Goal: Transaction & Acquisition: Register for event/course

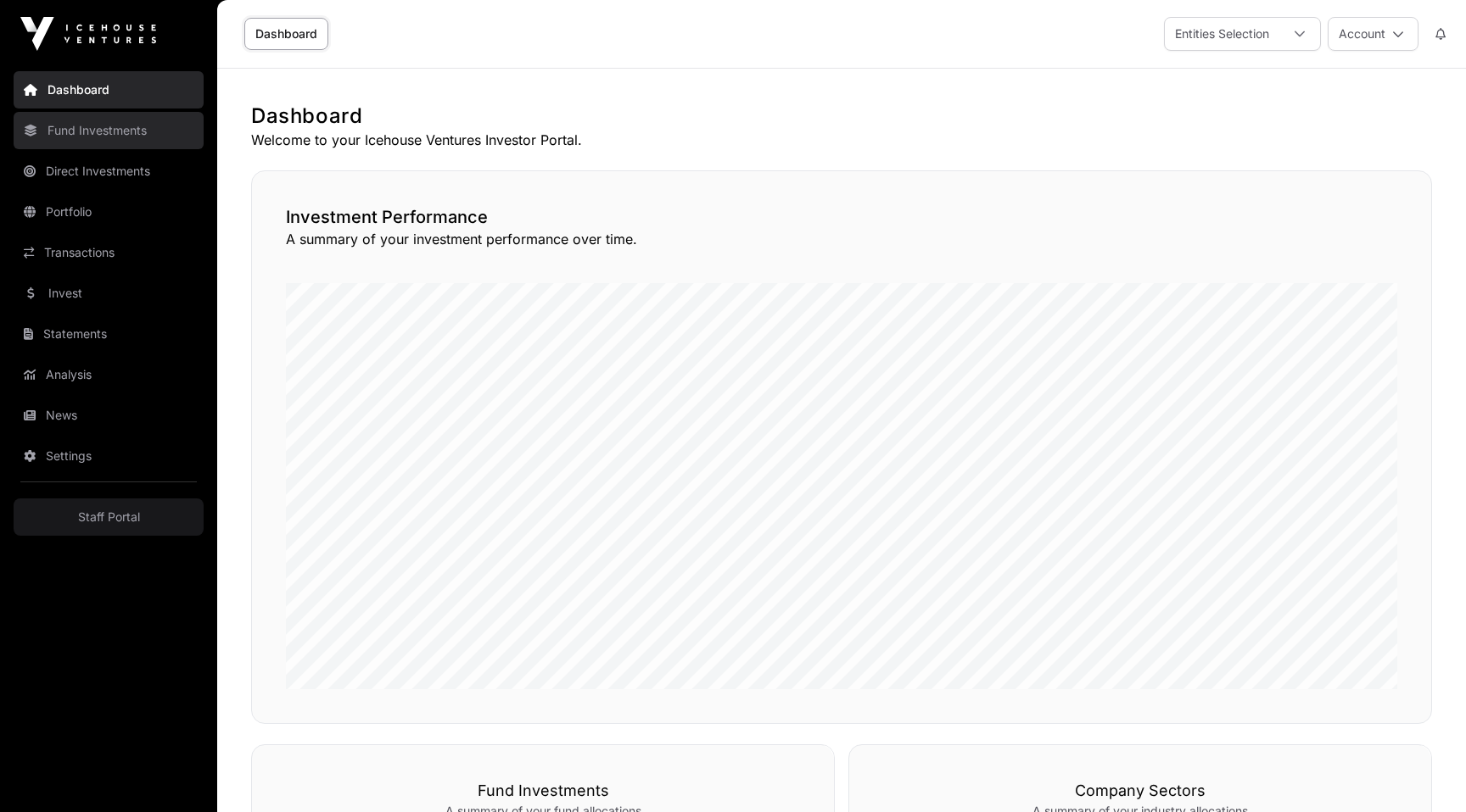
click at [113, 131] on link "Fund Investments" at bounding box center [109, 131] width 190 height 37
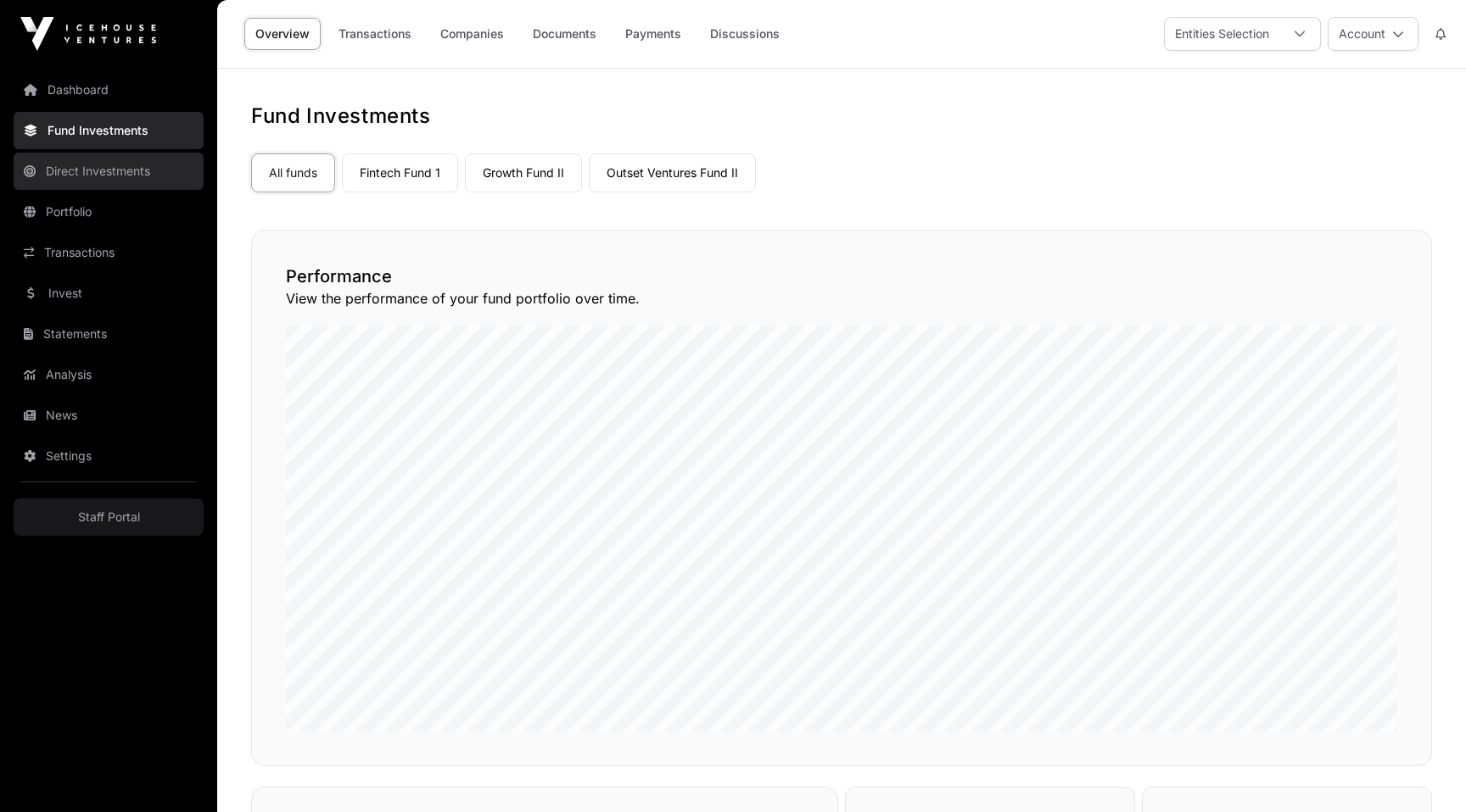
click at [113, 176] on link "Direct Investments" at bounding box center [109, 172] width 190 height 37
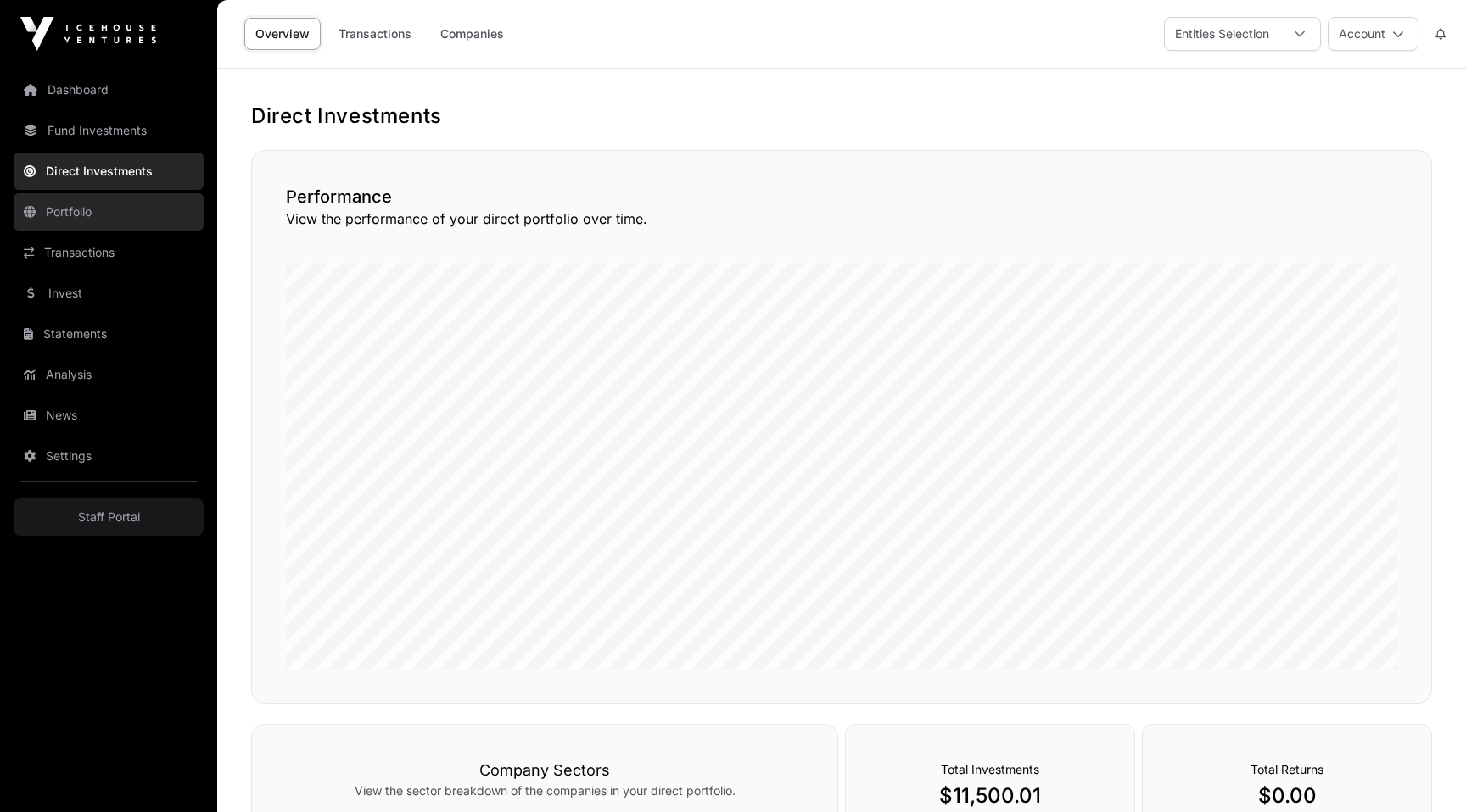
click at [113, 213] on link "Portfolio" at bounding box center [109, 212] width 190 height 37
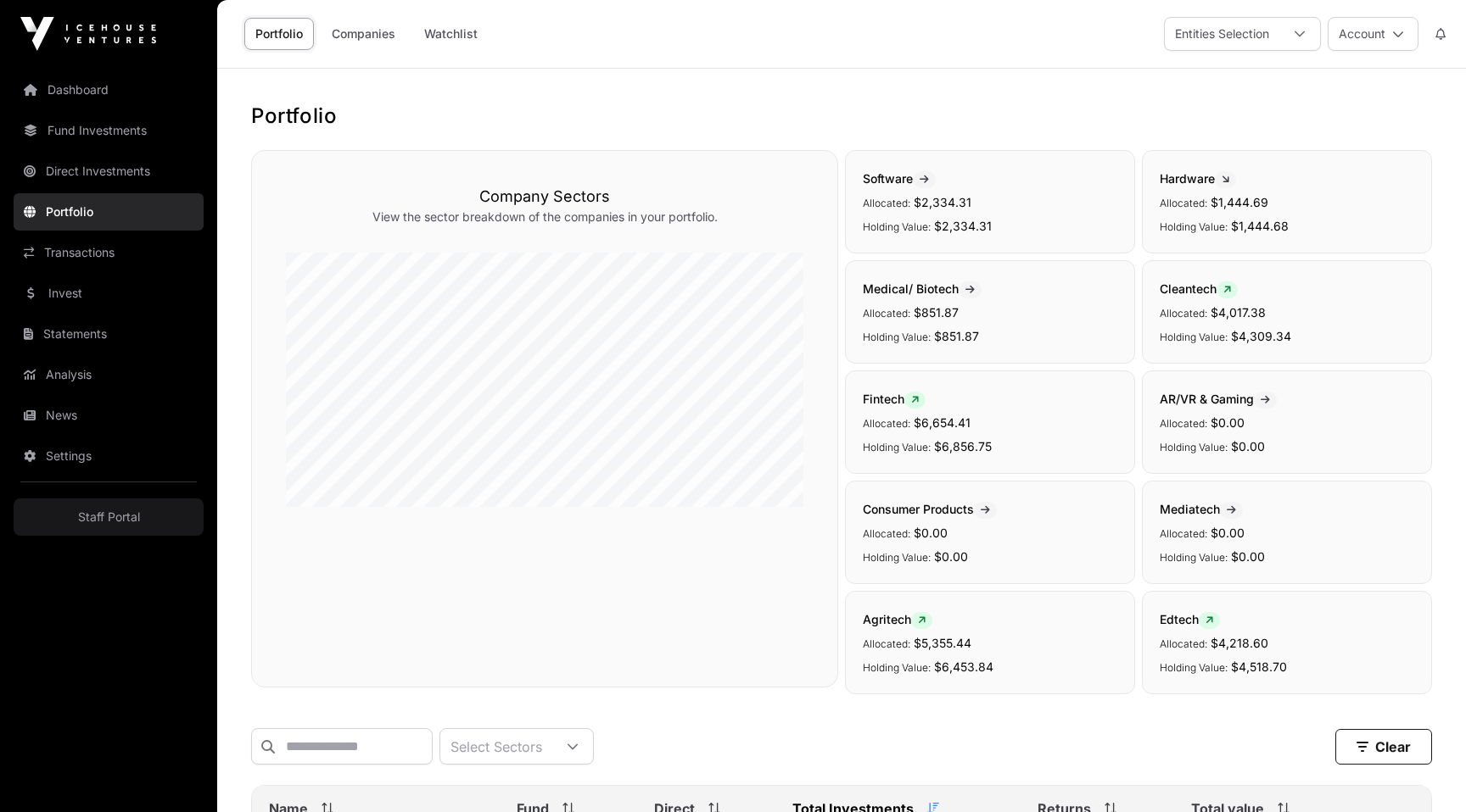
scroll to position [514, 0]
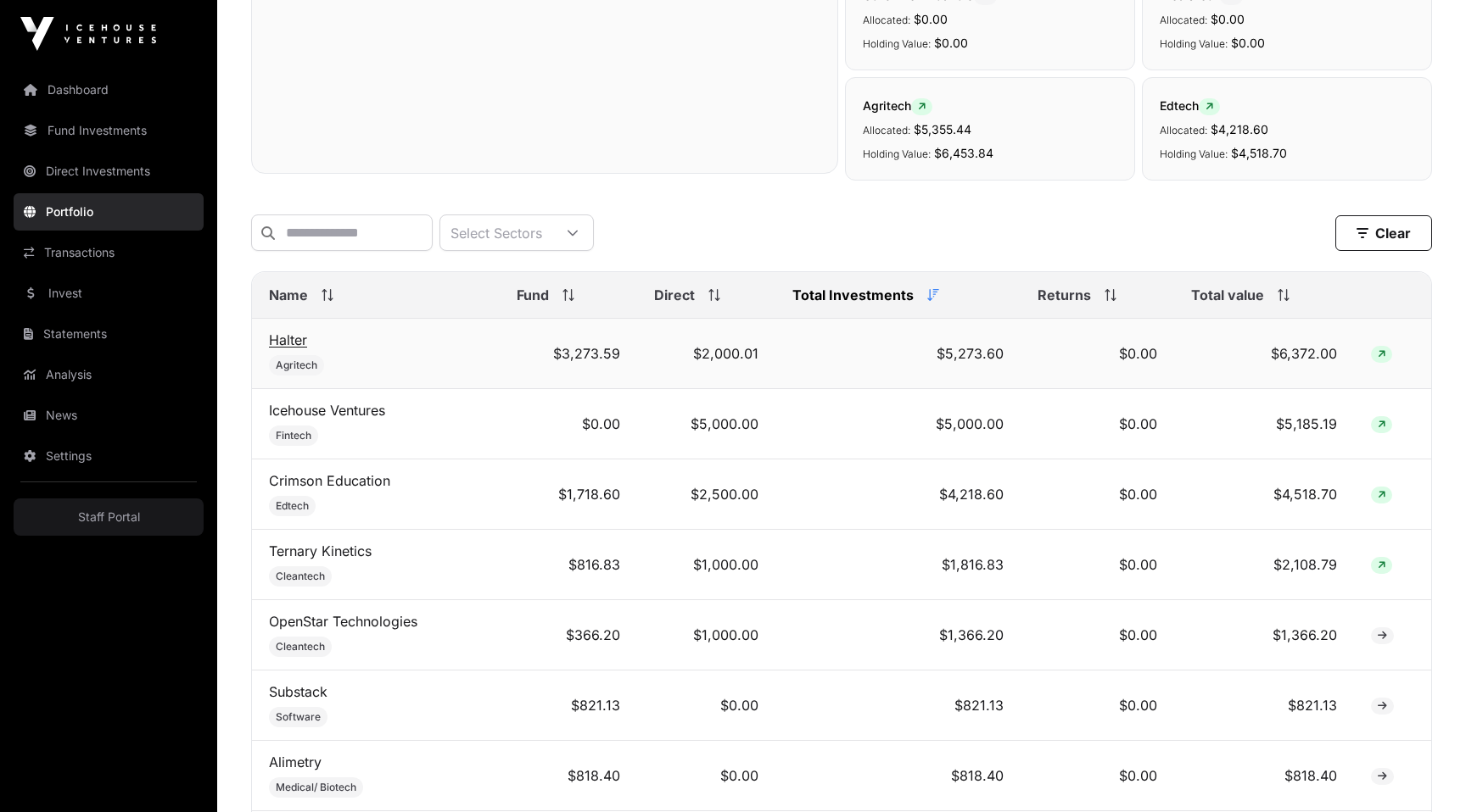
click at [281, 343] on link "Halter" at bounding box center [287, 340] width 38 height 17
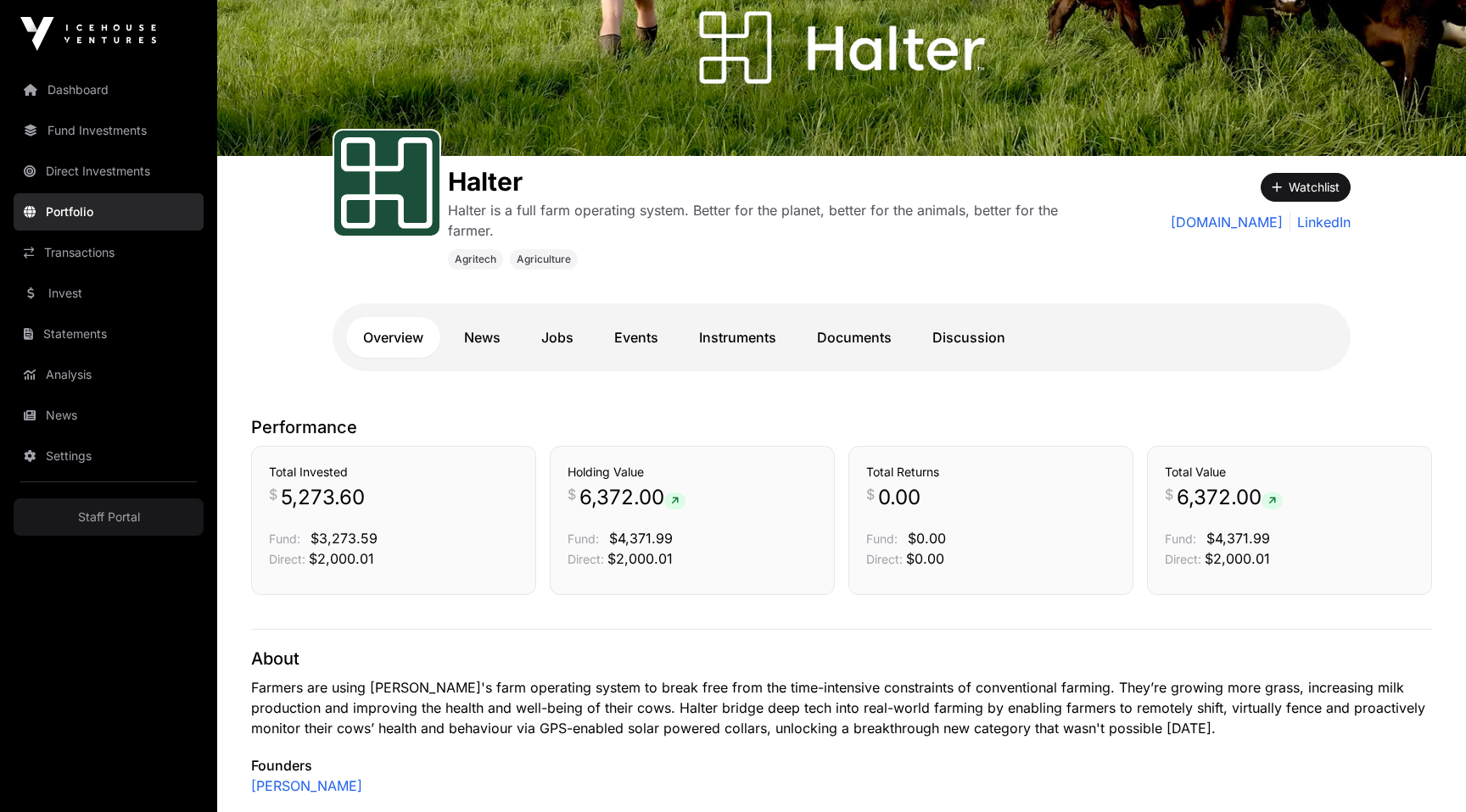
scroll to position [137, 0]
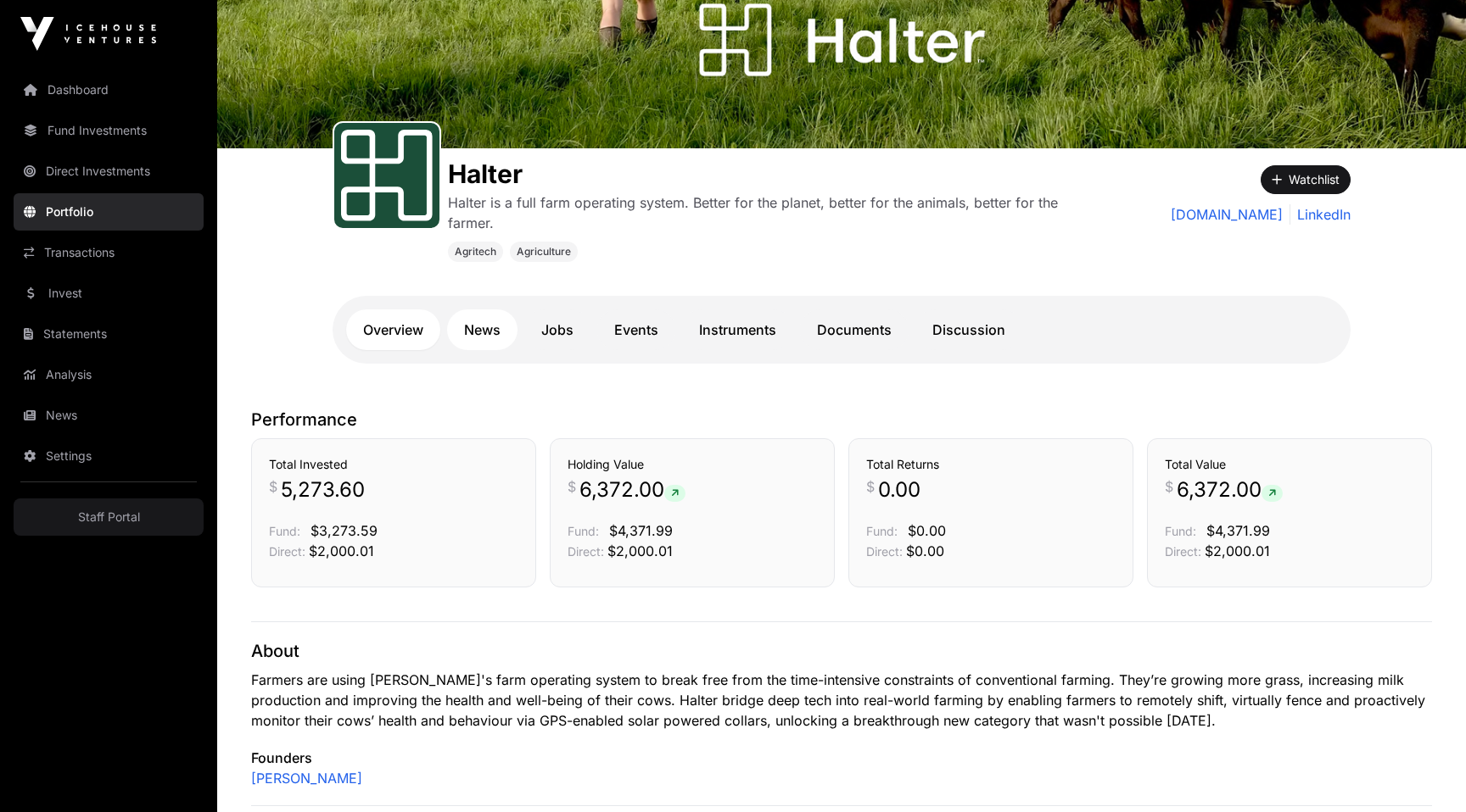
click at [487, 337] on link "News" at bounding box center [482, 330] width 71 height 41
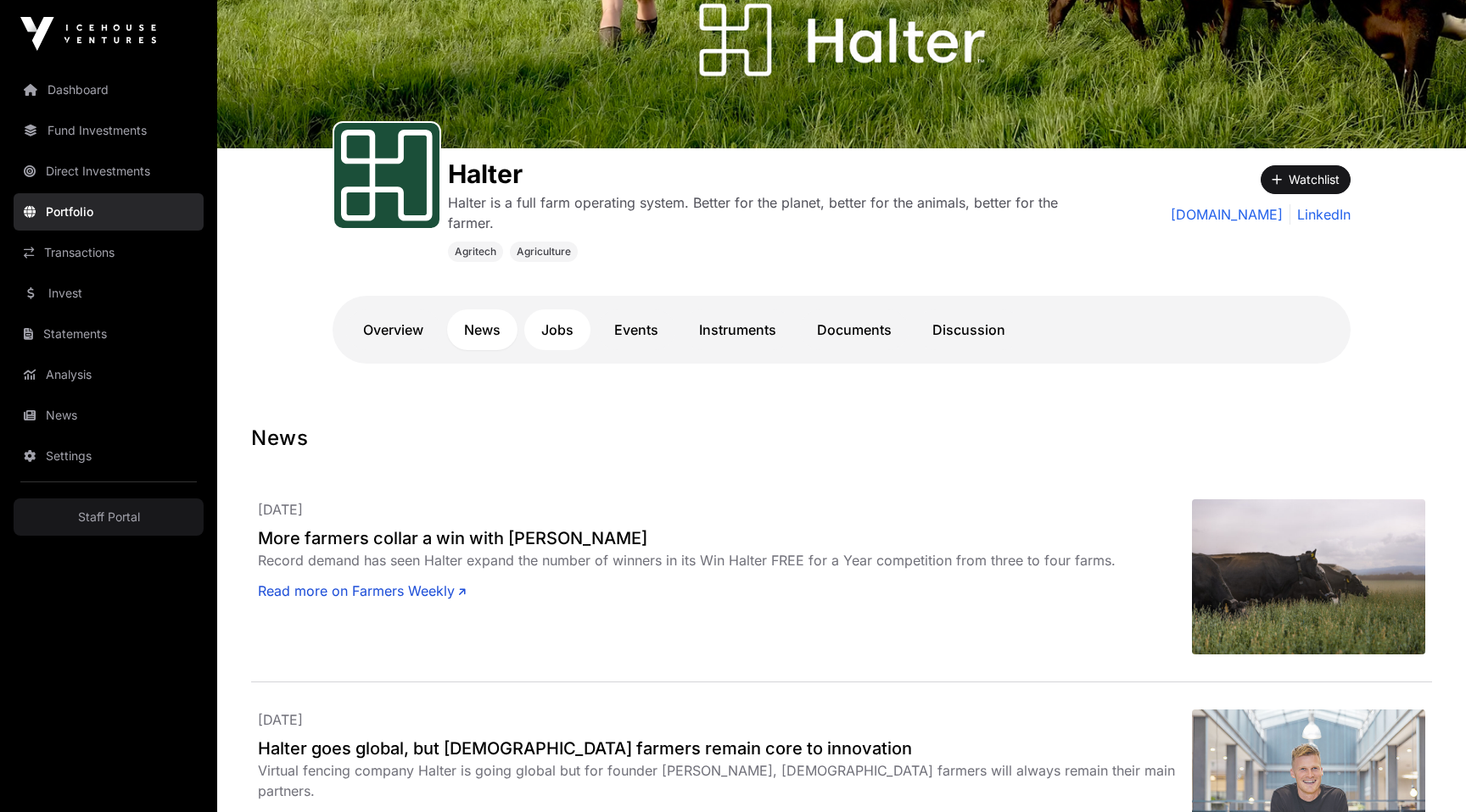
click at [556, 343] on link "Jobs" at bounding box center [557, 330] width 66 height 41
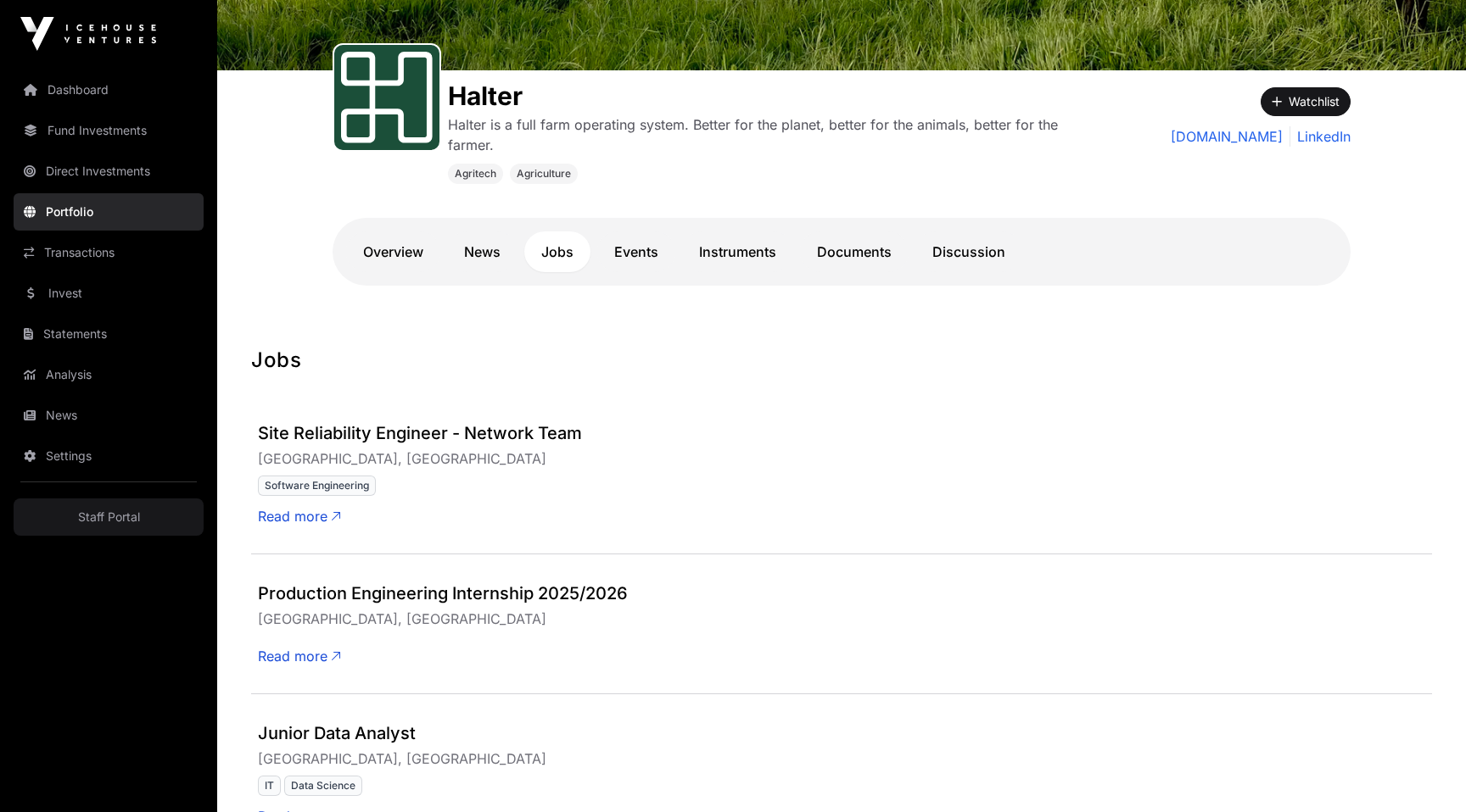
scroll to position [212, 0]
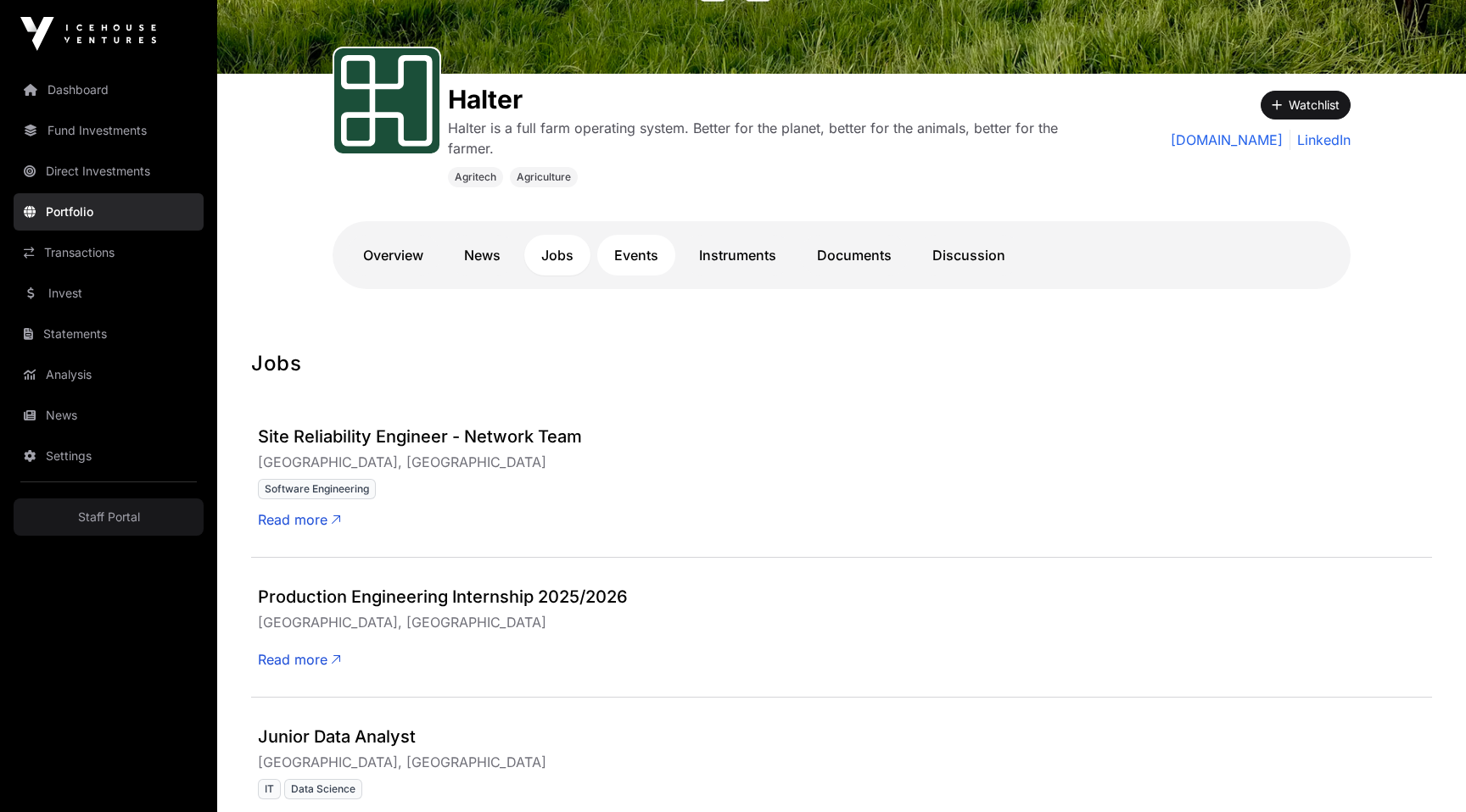
click at [633, 263] on link "Events" at bounding box center [636, 255] width 78 height 41
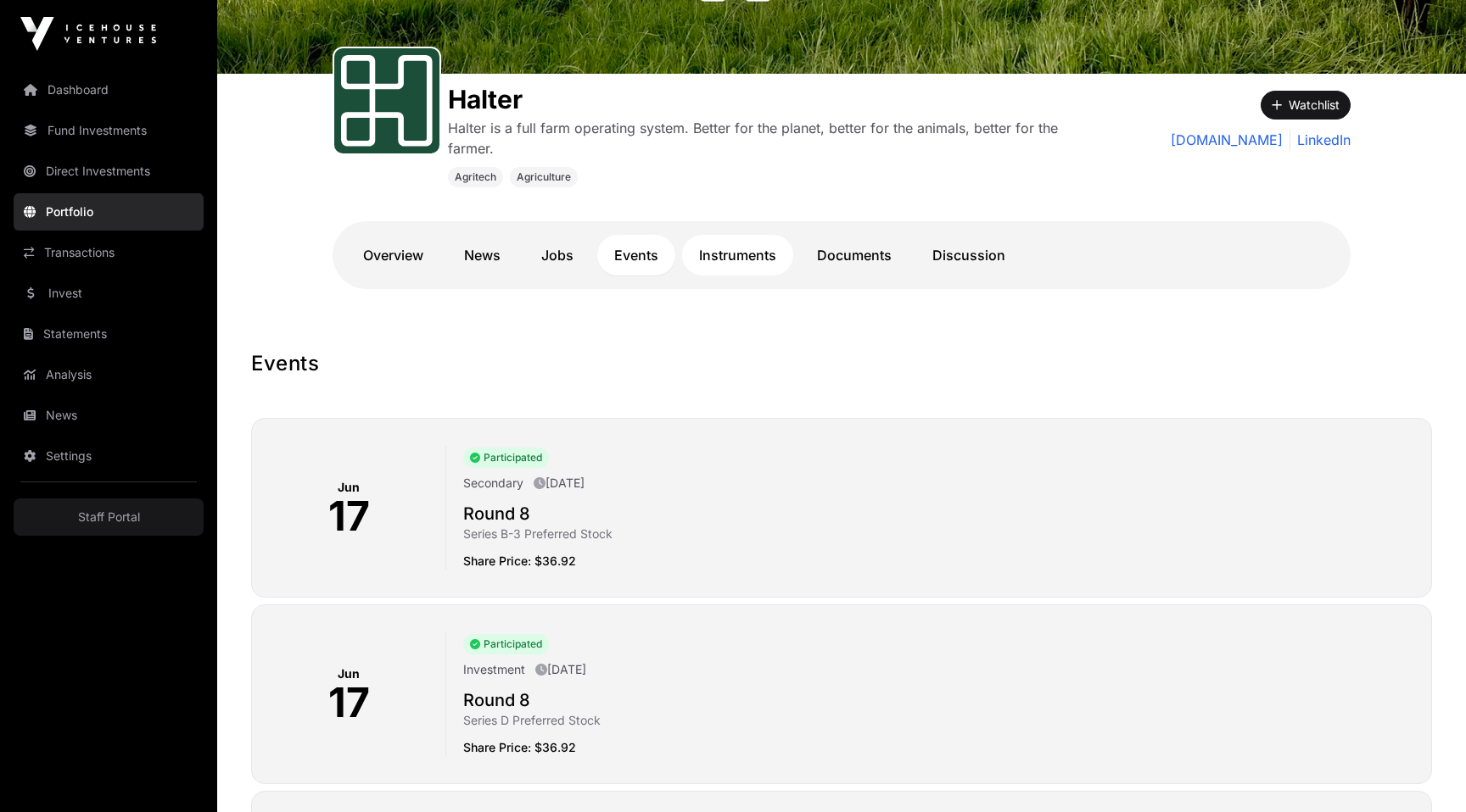
click at [738, 258] on link "Instruments" at bounding box center [737, 255] width 111 height 41
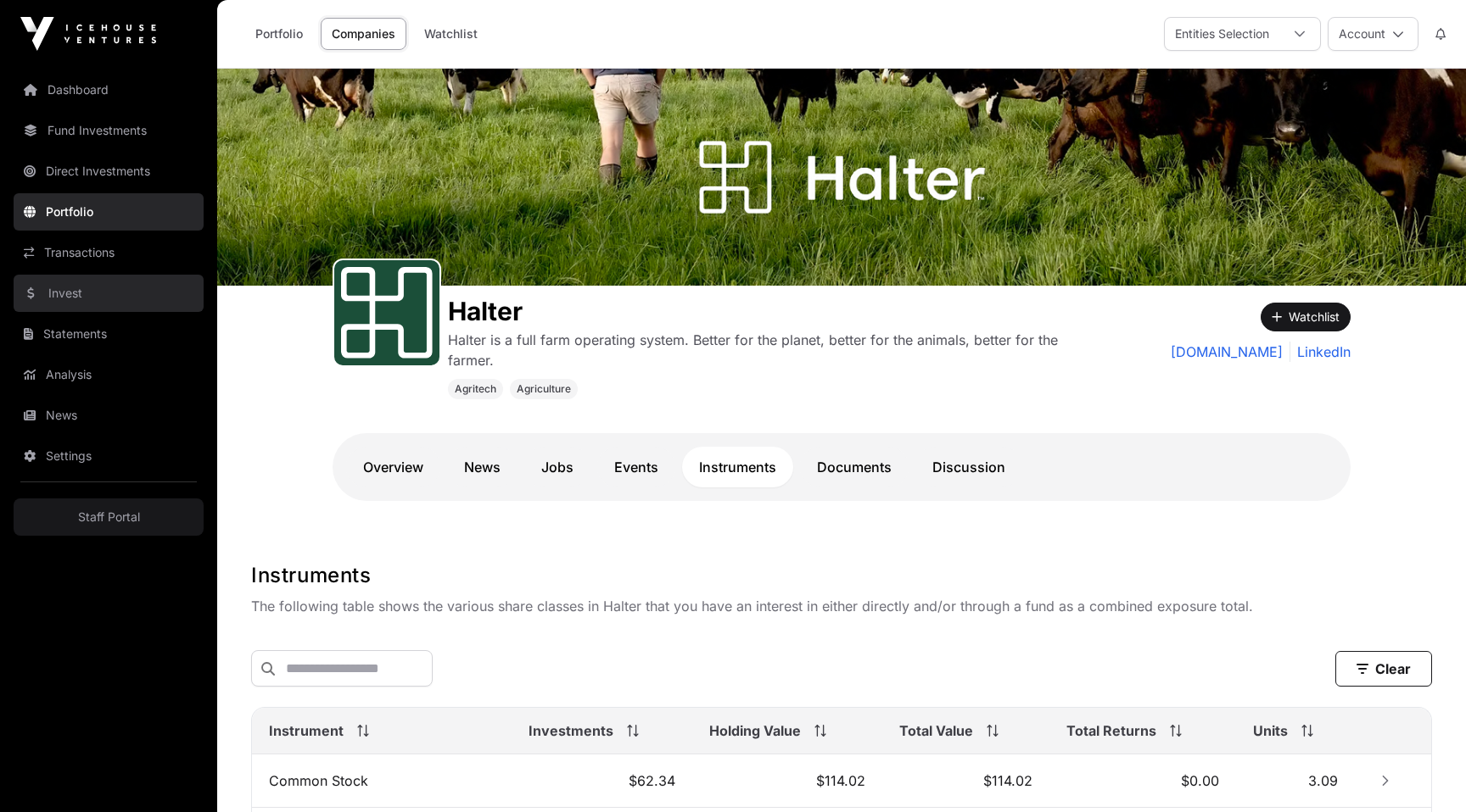
click at [112, 282] on link "Invest" at bounding box center [109, 294] width 190 height 37
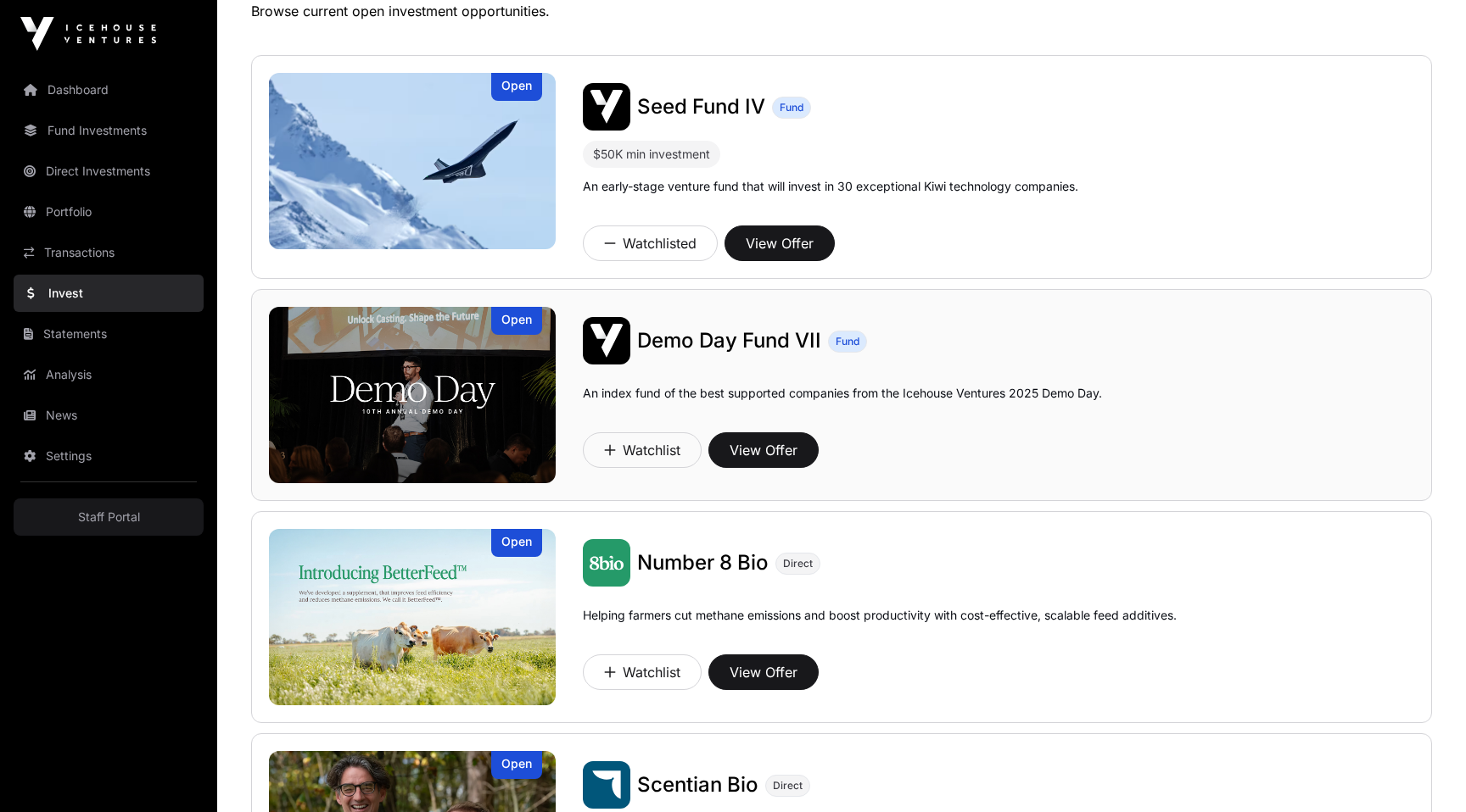
scroll to position [357, 0]
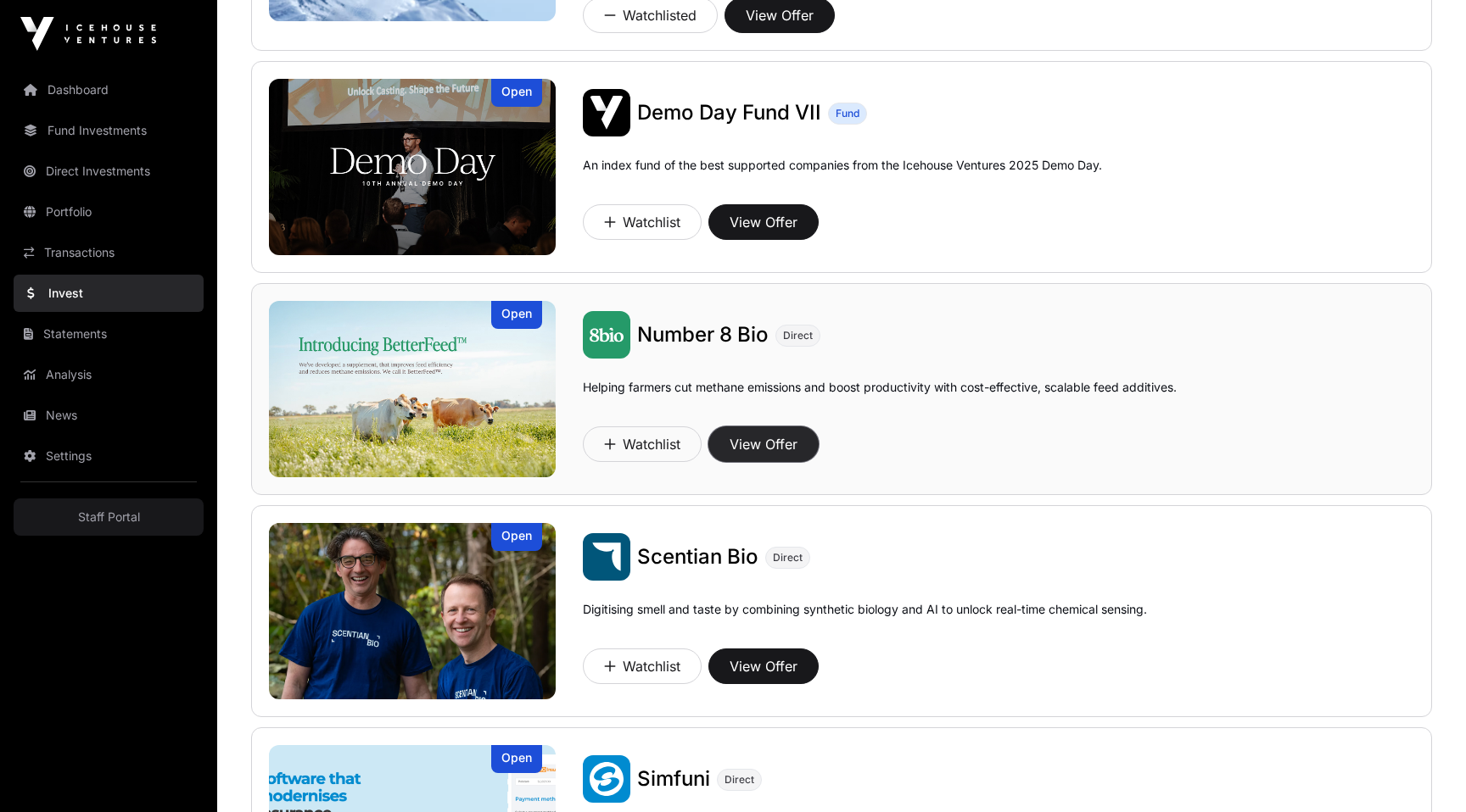
click at [778, 449] on button "View Offer" at bounding box center [764, 445] width 110 height 35
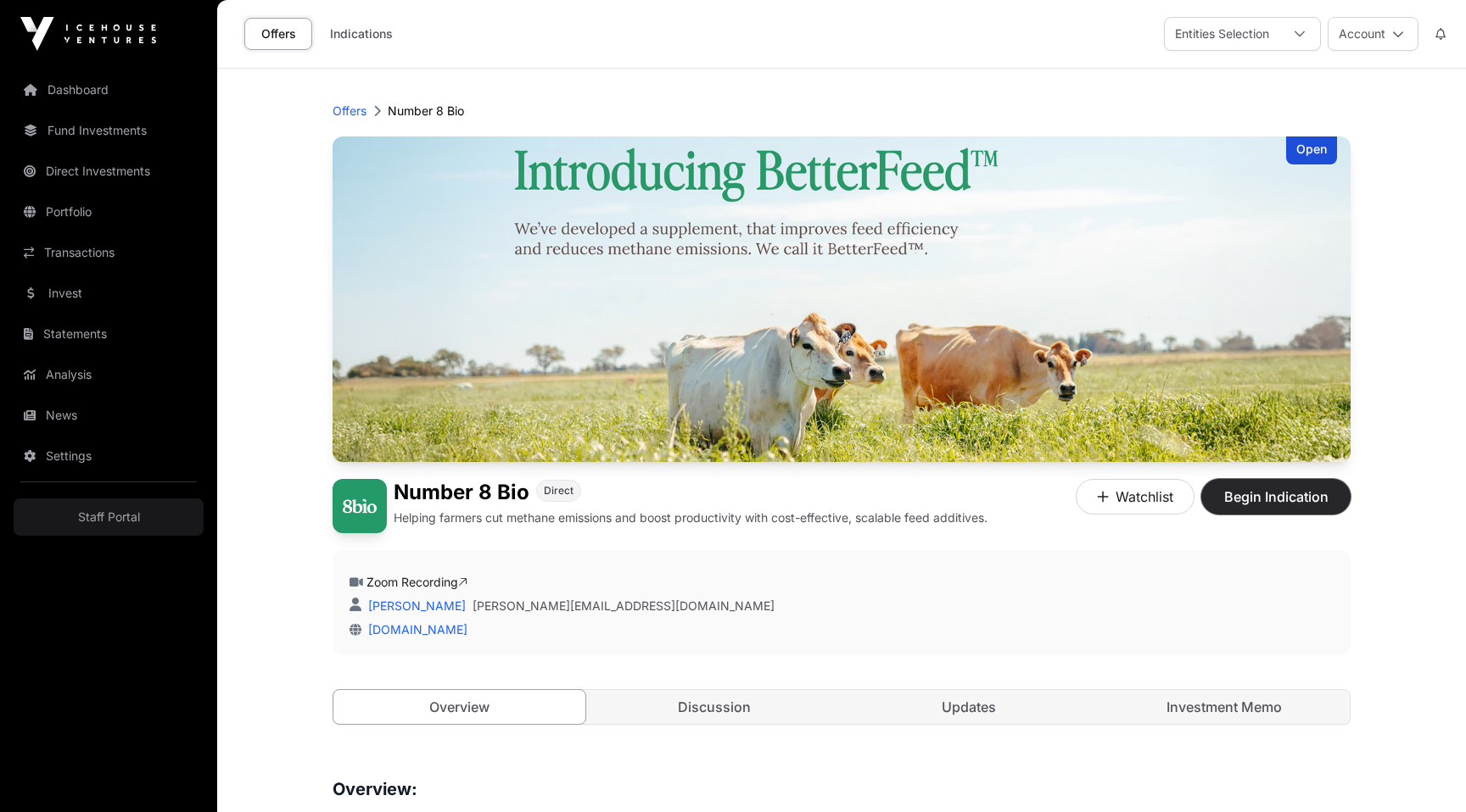
click at [1235, 494] on span "Begin Indication" at bounding box center [1276, 497] width 107 height 21
click at [352, 110] on p "Offers" at bounding box center [350, 111] width 34 height 17
